Goal: Check status: Check status

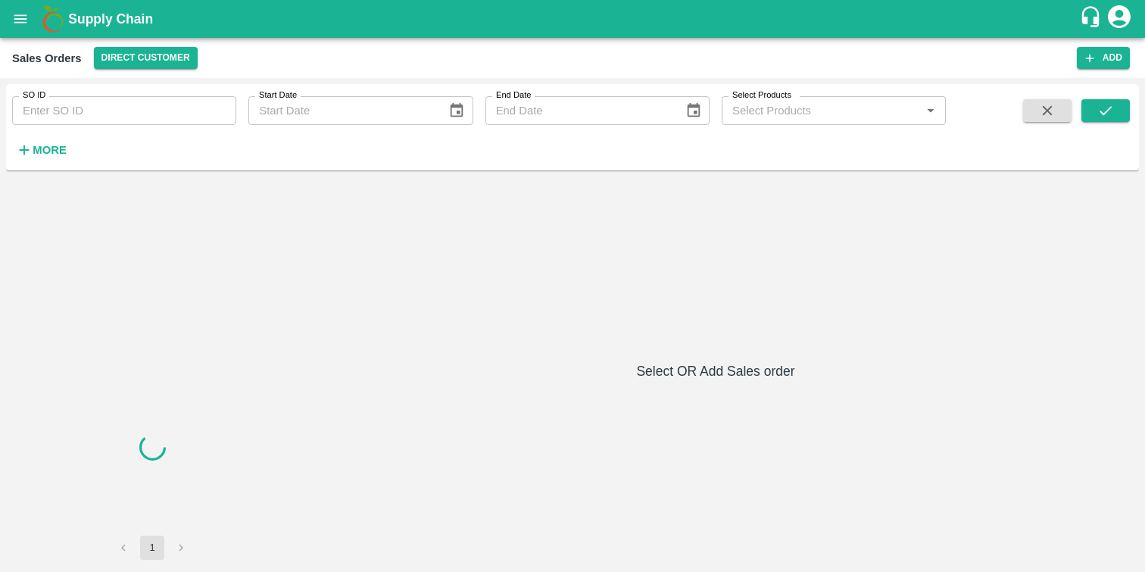
click at [55, 114] on input "SO ID" at bounding box center [124, 110] width 224 height 29
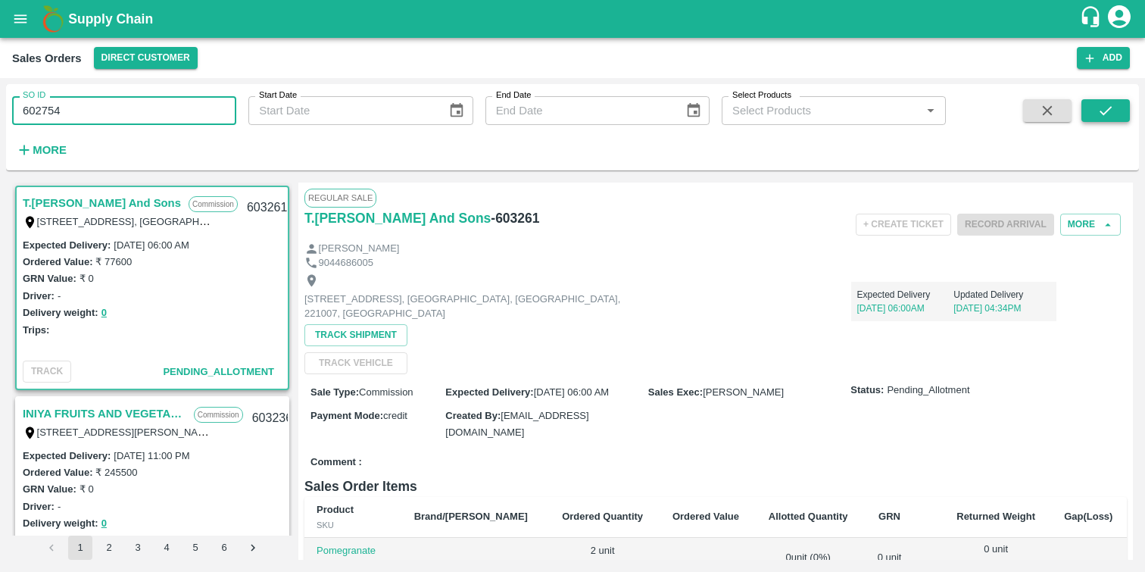
type input "602754"
click at [1095, 110] on button "submit" at bounding box center [1105, 110] width 48 height 23
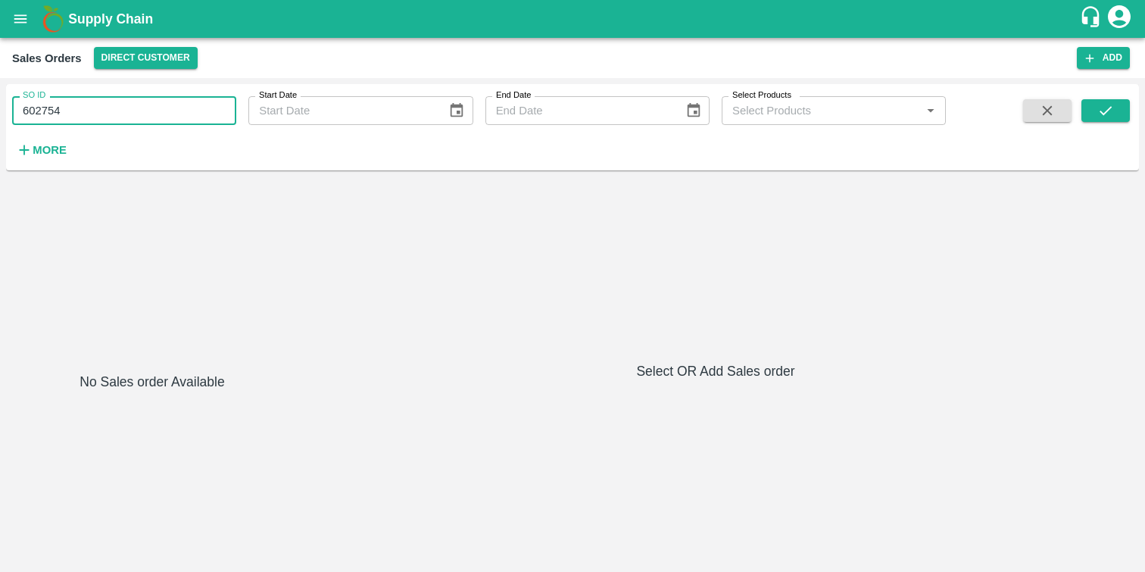
click at [152, 98] on input "602754" at bounding box center [124, 110] width 224 height 29
click at [1105, 116] on icon "submit" at bounding box center [1105, 110] width 17 height 17
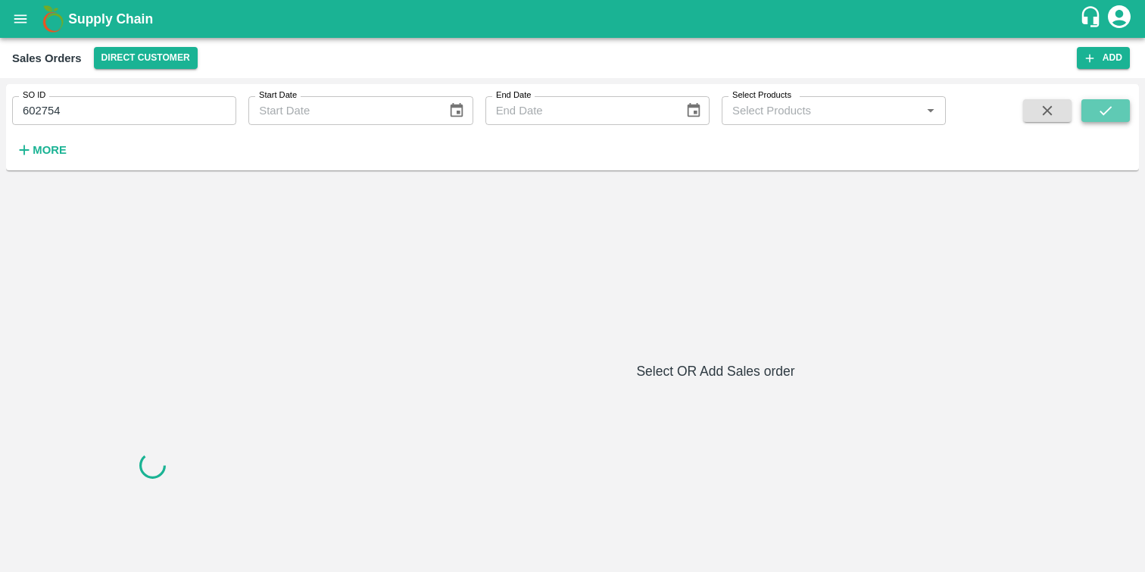
click at [1105, 116] on icon "submit" at bounding box center [1105, 110] width 17 height 17
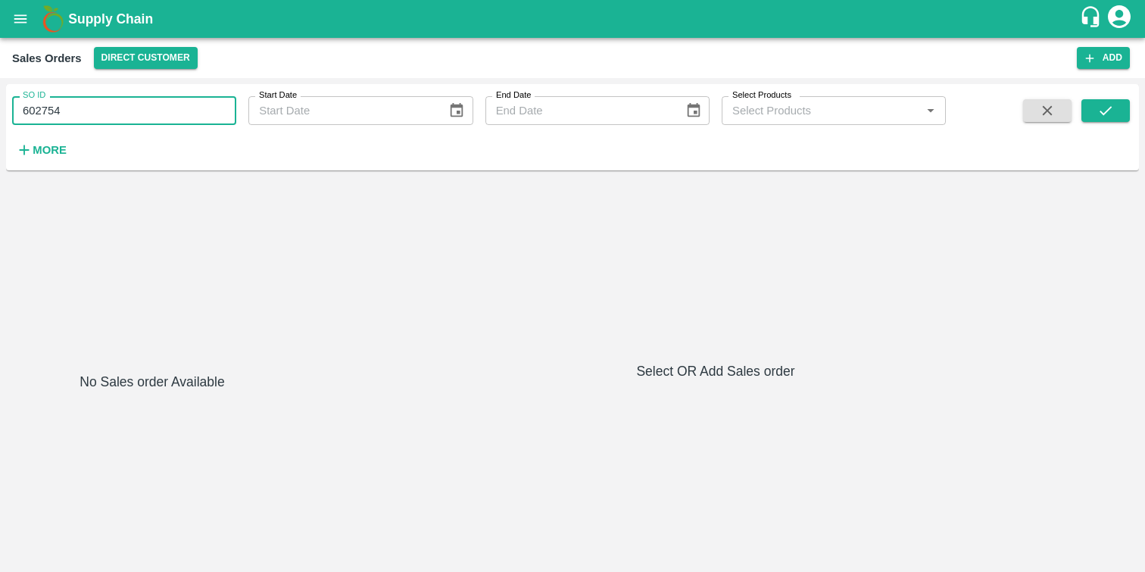
click at [139, 114] on input "602754" at bounding box center [124, 110] width 224 height 29
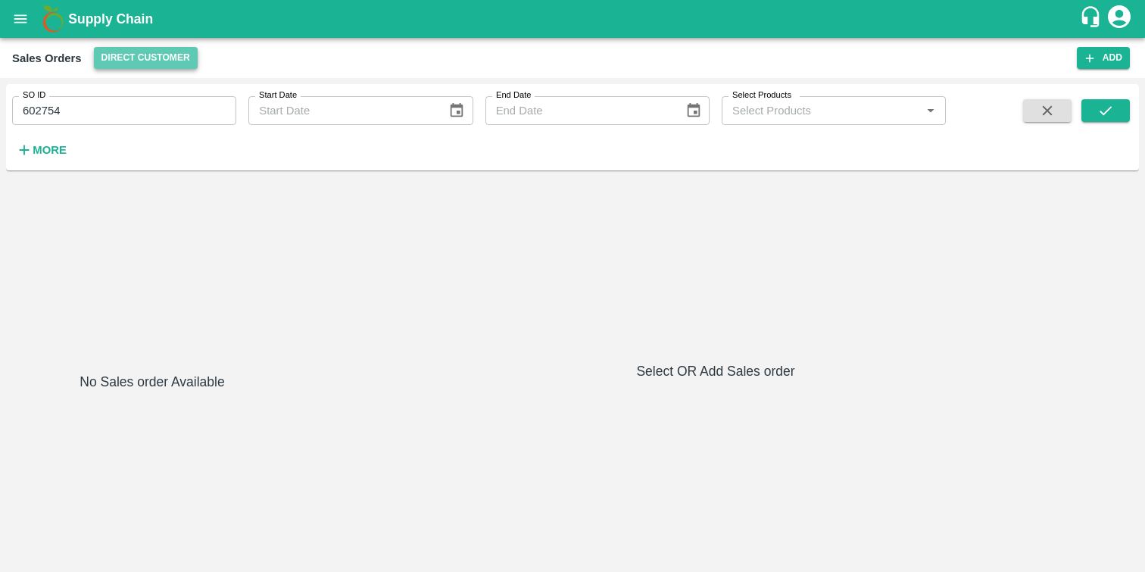
click at [164, 61] on button "Direct Customer" at bounding box center [146, 58] width 104 height 22
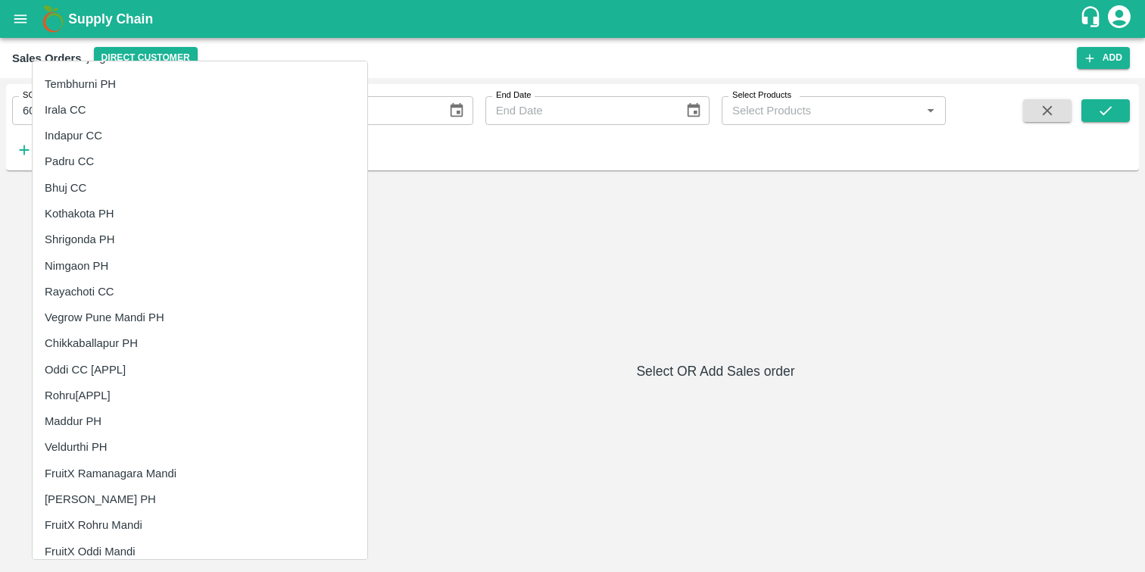
click at [452, 255] on div at bounding box center [572, 286] width 1145 height 572
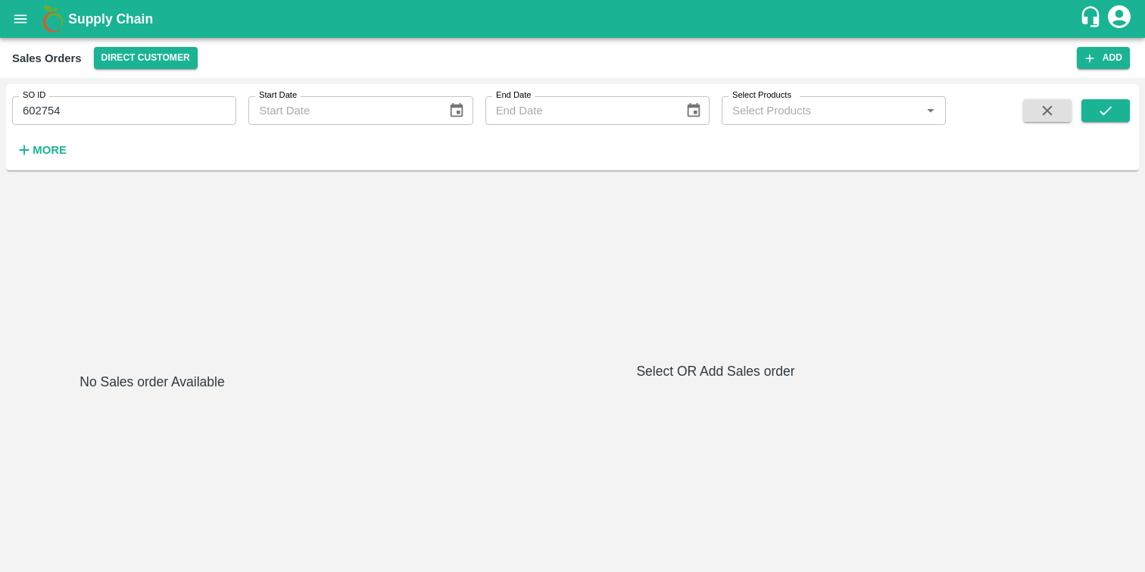
scroll to position [1134, 0]
click at [22, 25] on icon "open drawer" at bounding box center [20, 19] width 17 height 17
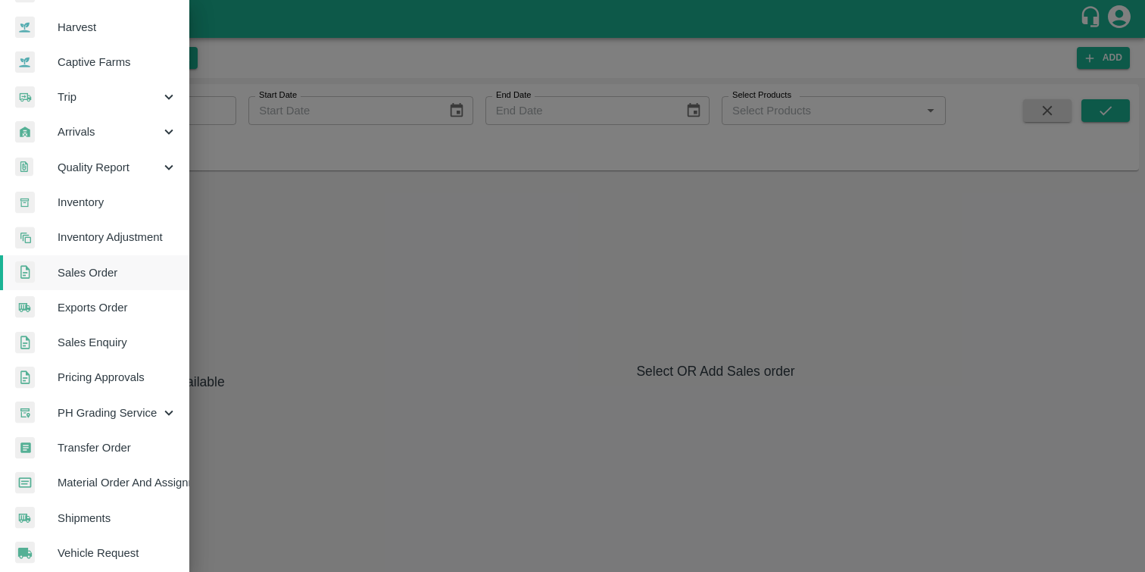
scroll to position [109, 0]
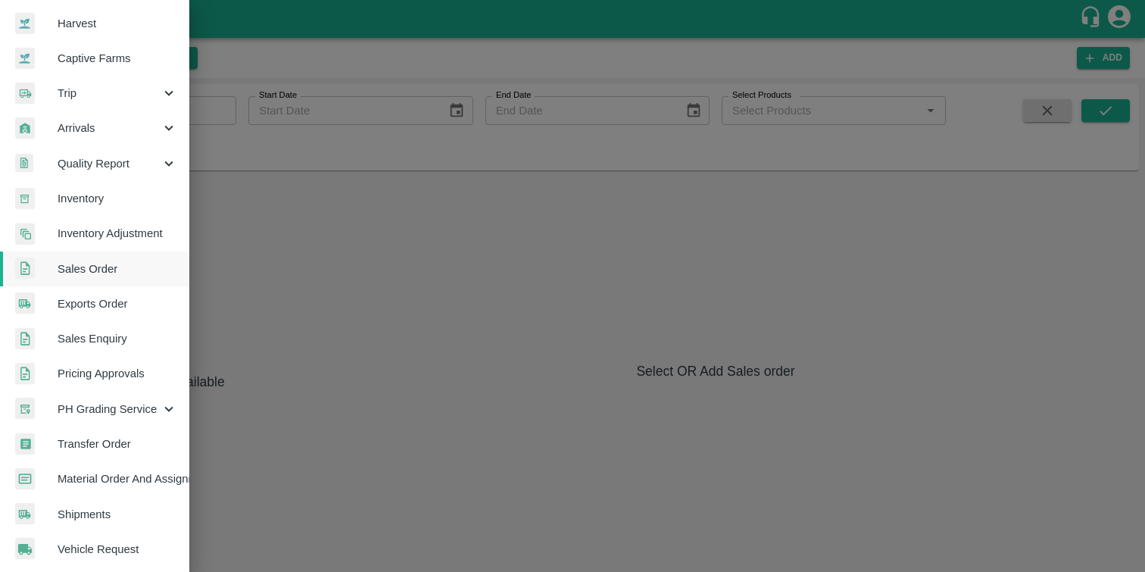
click at [750, 385] on div at bounding box center [572, 286] width 1145 height 572
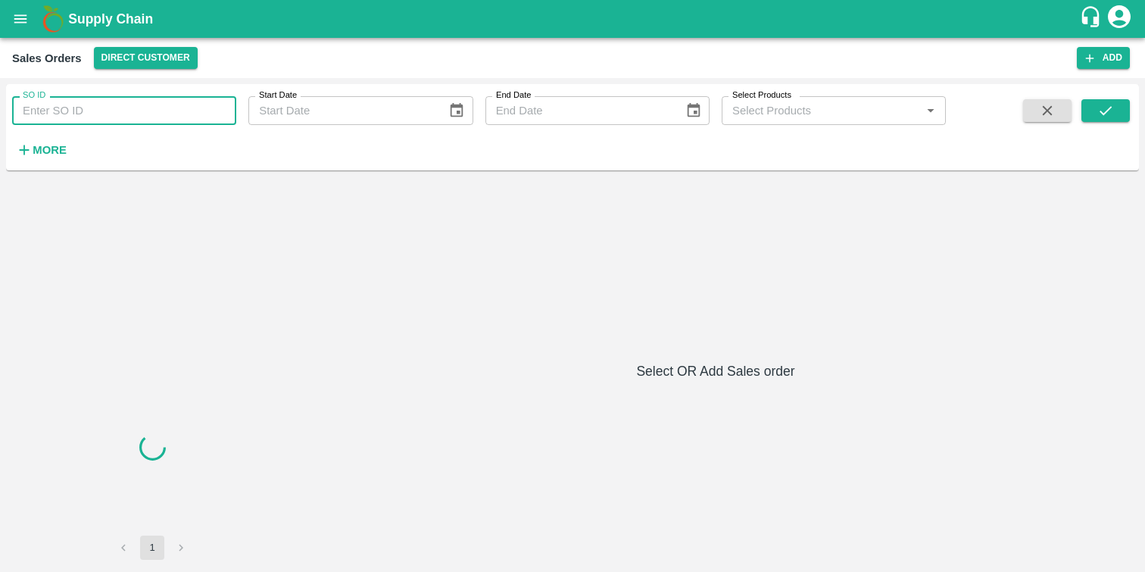
click at [75, 108] on input "SO ID" at bounding box center [124, 110] width 224 height 29
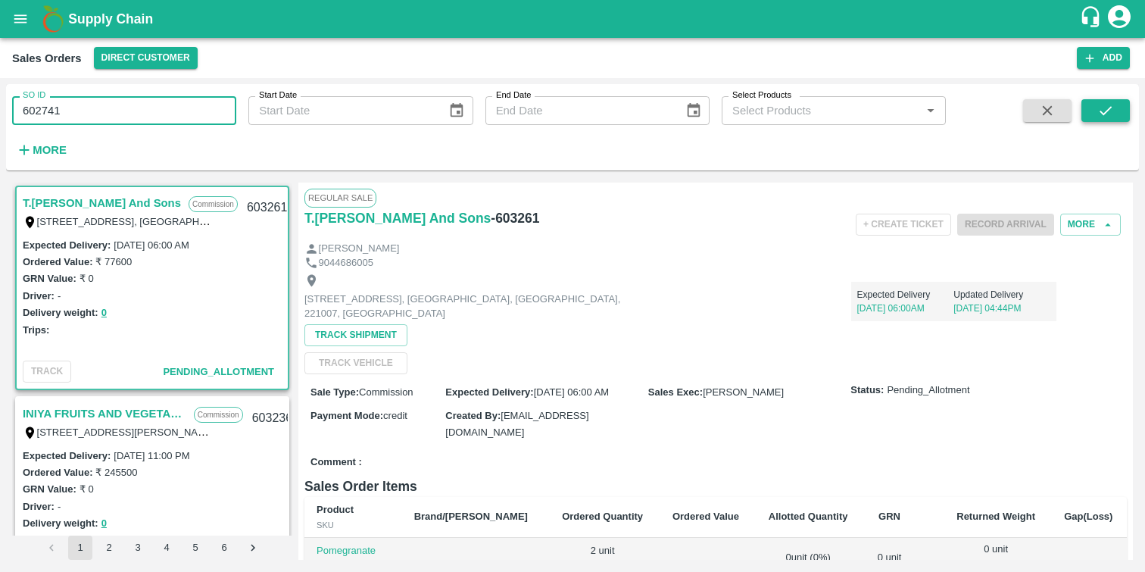
type input "602741"
click at [1114, 117] on button "submit" at bounding box center [1105, 110] width 48 height 23
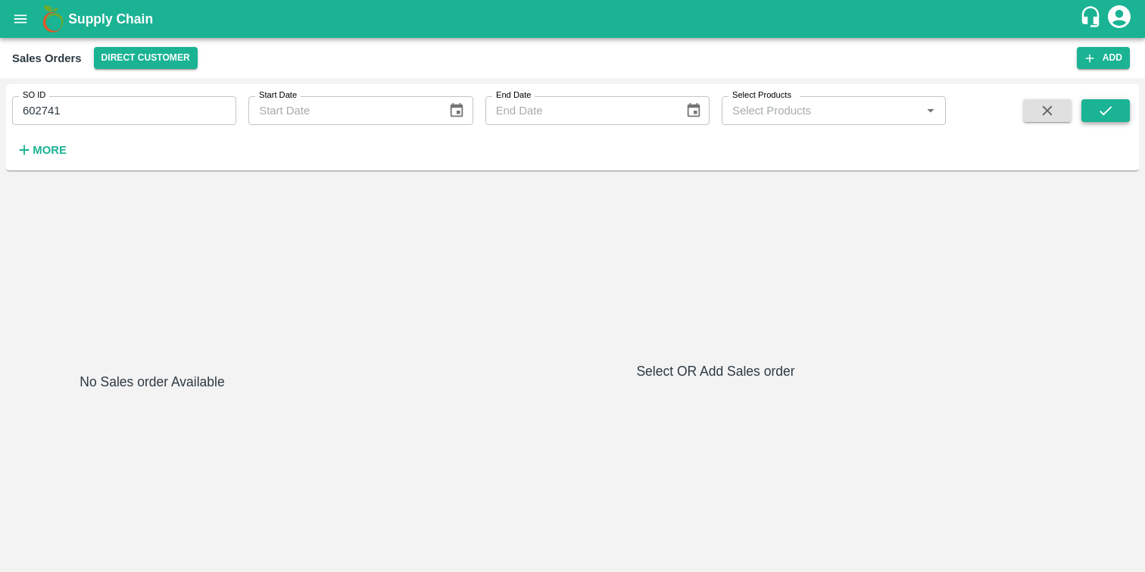
click at [1114, 117] on button "submit" at bounding box center [1105, 110] width 48 height 23
